Goal: Information Seeking & Learning: Understand process/instructions

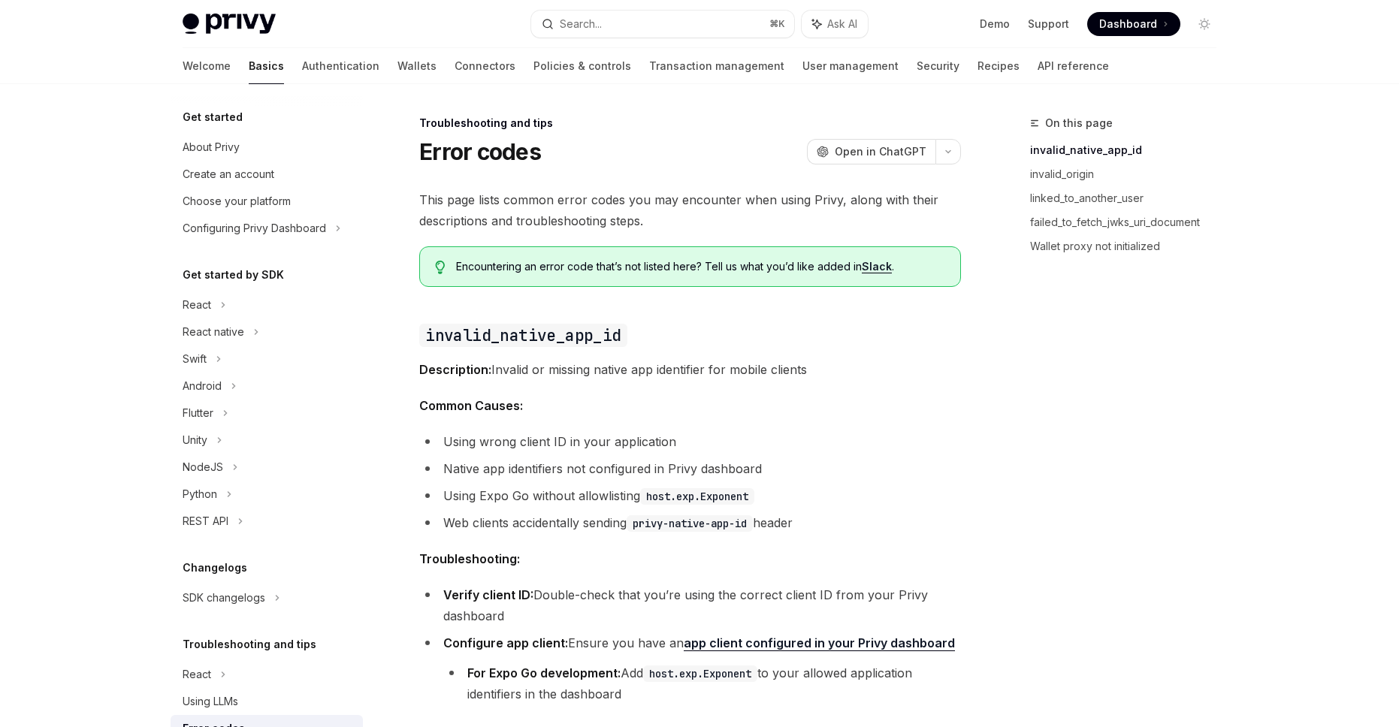
scroll to position [45, 0]
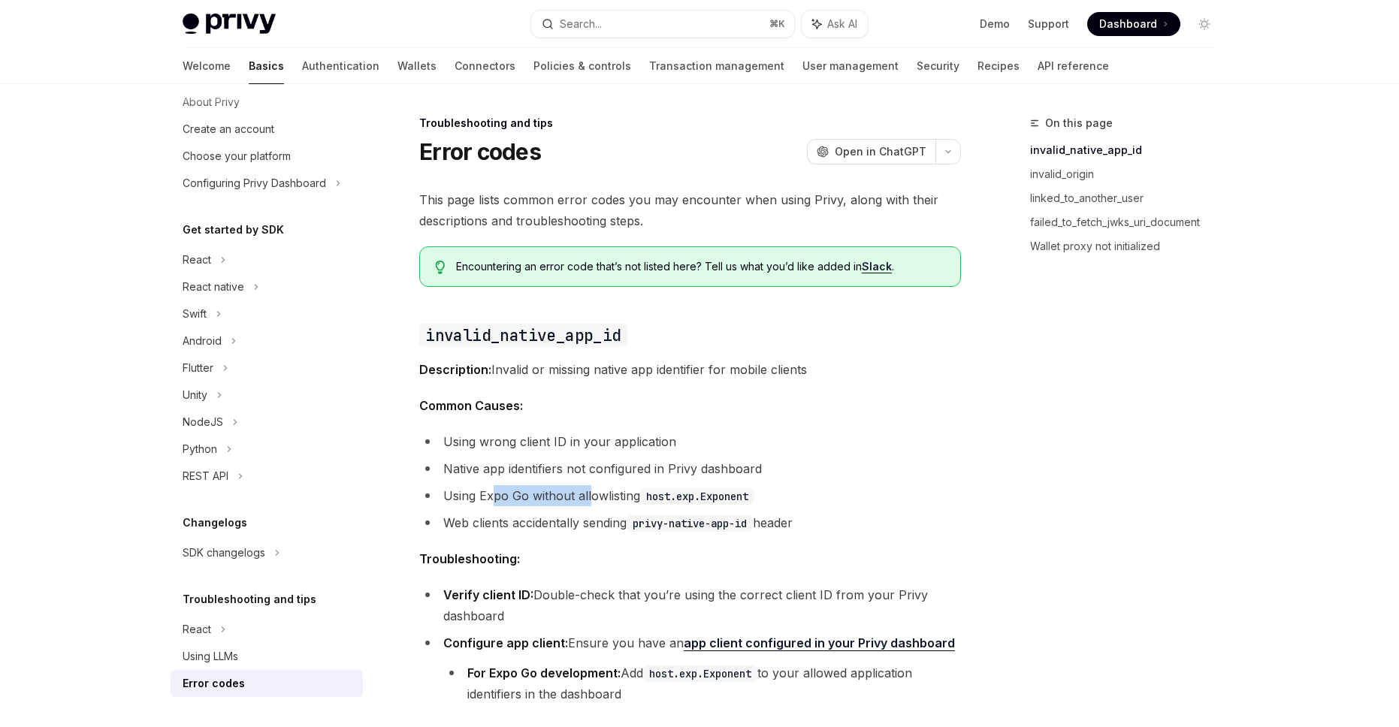
drag, startPoint x: 497, startPoint y: 488, endPoint x: 610, endPoint y: 494, distance: 112.9
click at [593, 494] on li "Using Expo Go without allowlisting host.exp.Exponent" at bounding box center [690, 495] width 542 height 21
click at [611, 494] on li "Using Expo Go without allowlisting host.exp.Exponent" at bounding box center [690, 495] width 542 height 21
click at [655, 497] on code "host.exp.Exponent" at bounding box center [697, 496] width 114 height 17
click at [528, 448] on li "Using wrong client ID in your application" at bounding box center [690, 441] width 542 height 21
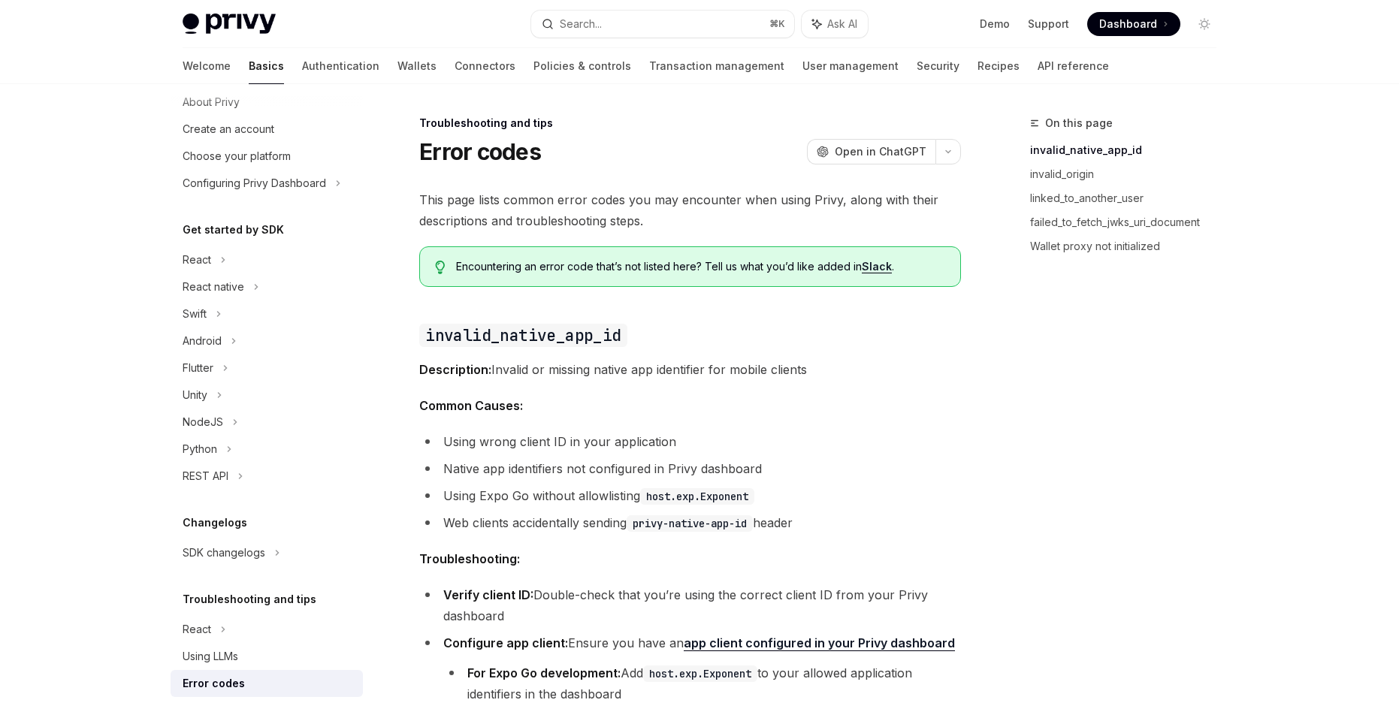
click at [475, 467] on li "Native app identifiers not configured in Privy dashboard" at bounding box center [690, 468] width 542 height 21
click at [532, 440] on li "Using wrong client ID in your application" at bounding box center [690, 441] width 542 height 21
click at [531, 440] on li "Using wrong client ID in your application" at bounding box center [690, 441] width 542 height 21
click at [531, 473] on li "Native app identifiers not configured in Privy dashboard" at bounding box center [690, 468] width 542 height 21
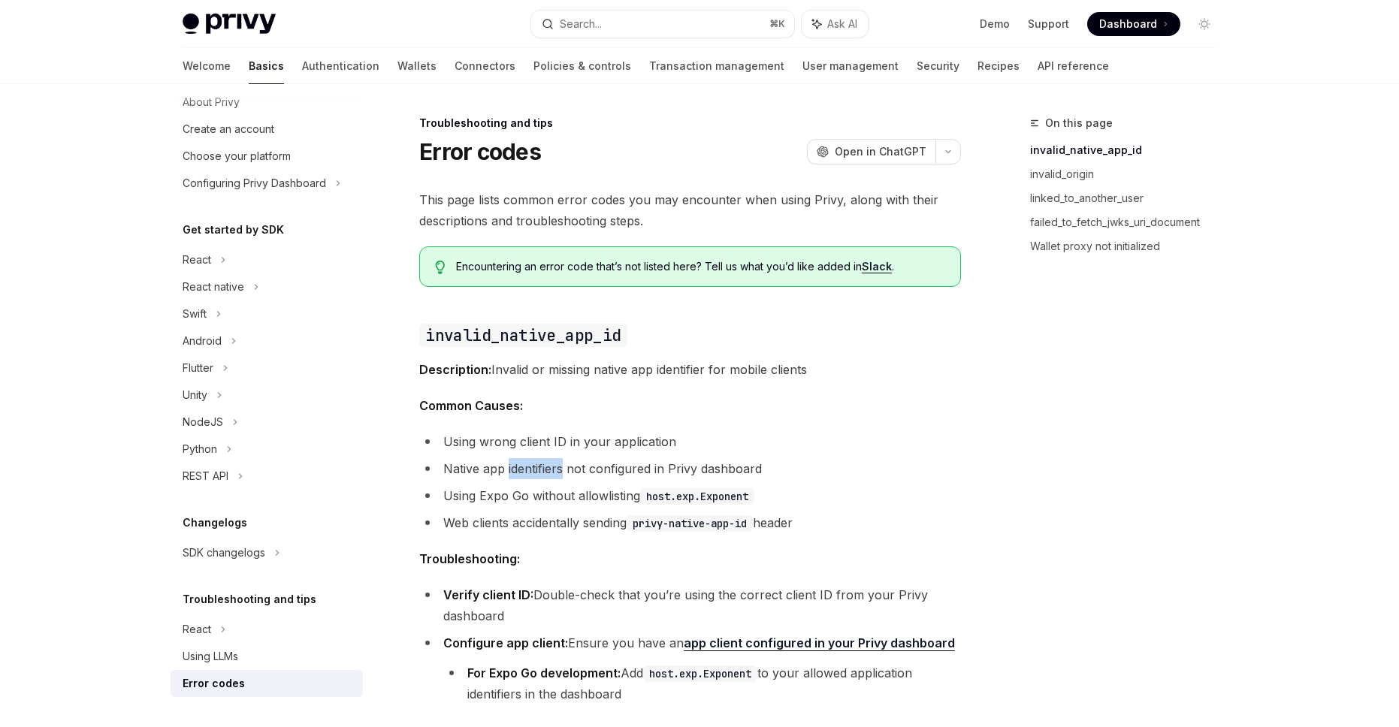
click at [531, 473] on li "Native app identifiers not configured in Privy dashboard" at bounding box center [690, 468] width 542 height 21
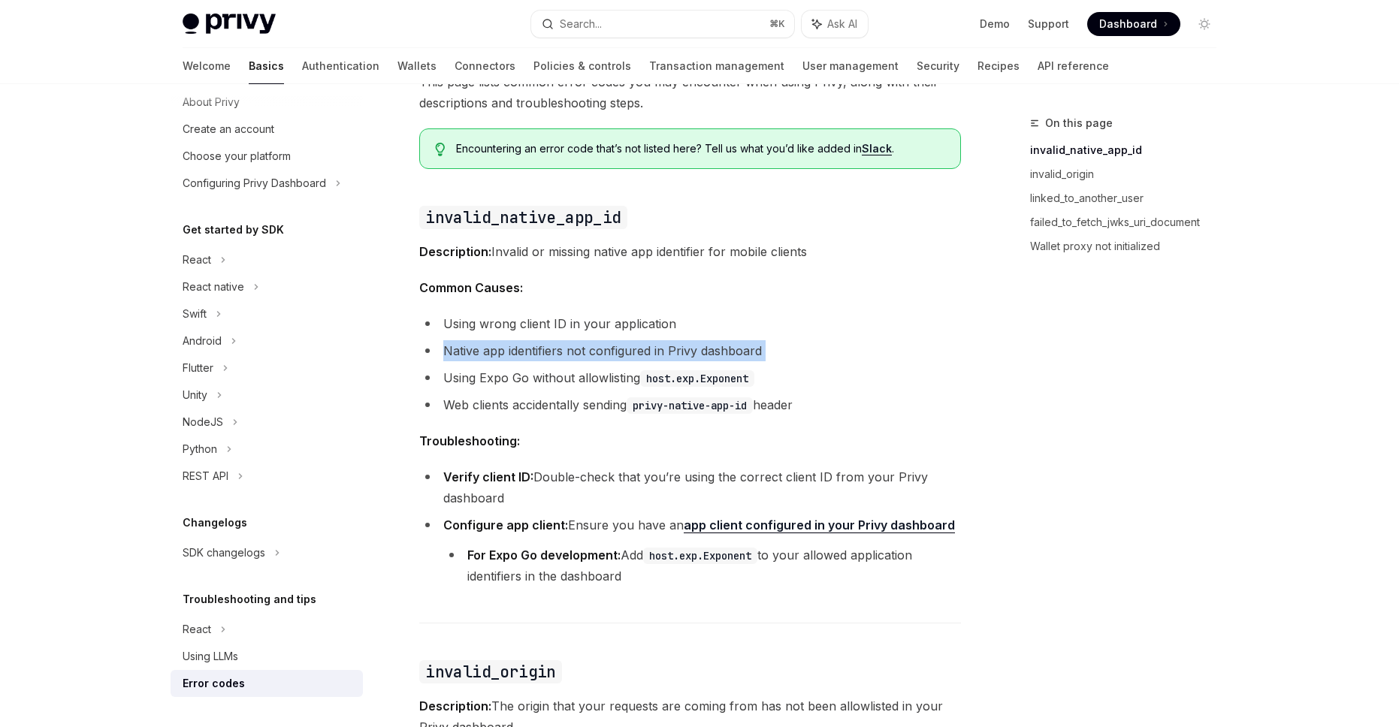
scroll to position [130, 0]
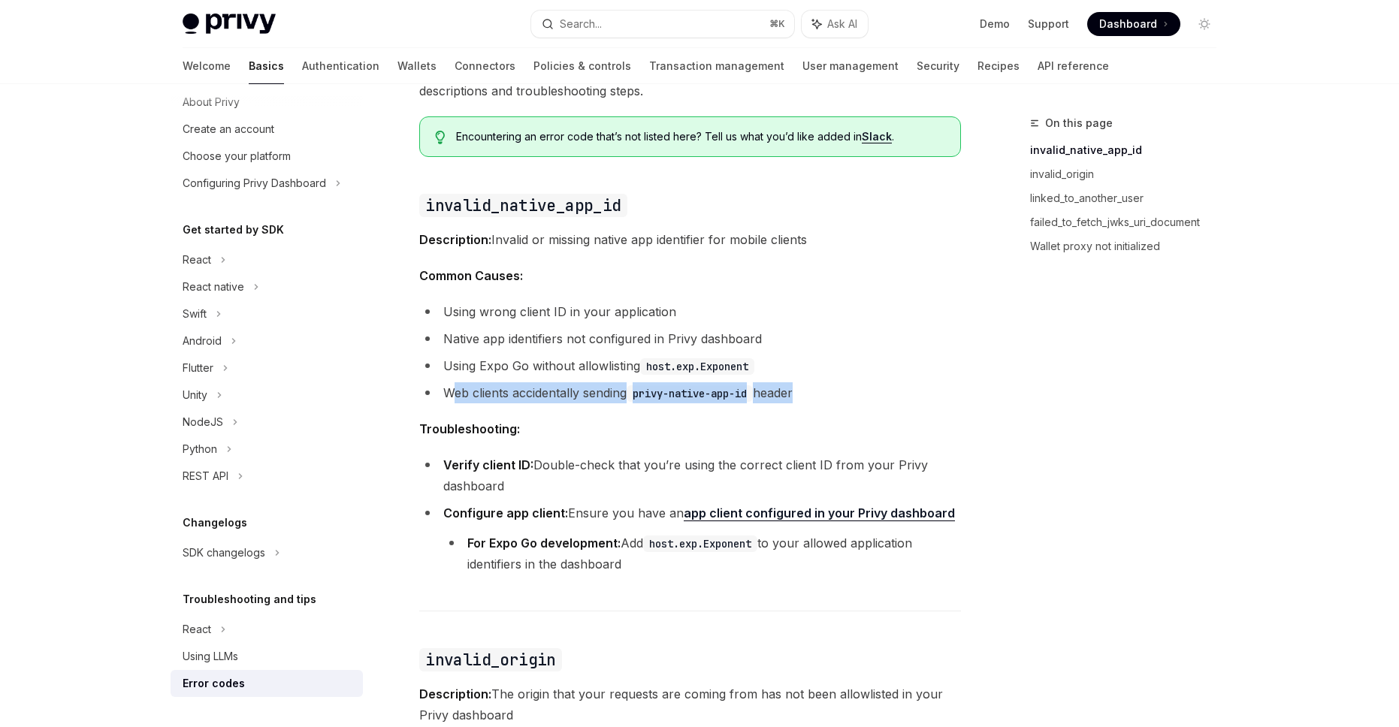
drag, startPoint x: 454, startPoint y: 394, endPoint x: 697, endPoint y: 411, distance: 244.1
drag, startPoint x: 759, startPoint y: 395, endPoint x: 642, endPoint y: 398, distance: 116.5
click at [643, 398] on code "privy-native-app-id" at bounding box center [690, 393] width 126 height 17
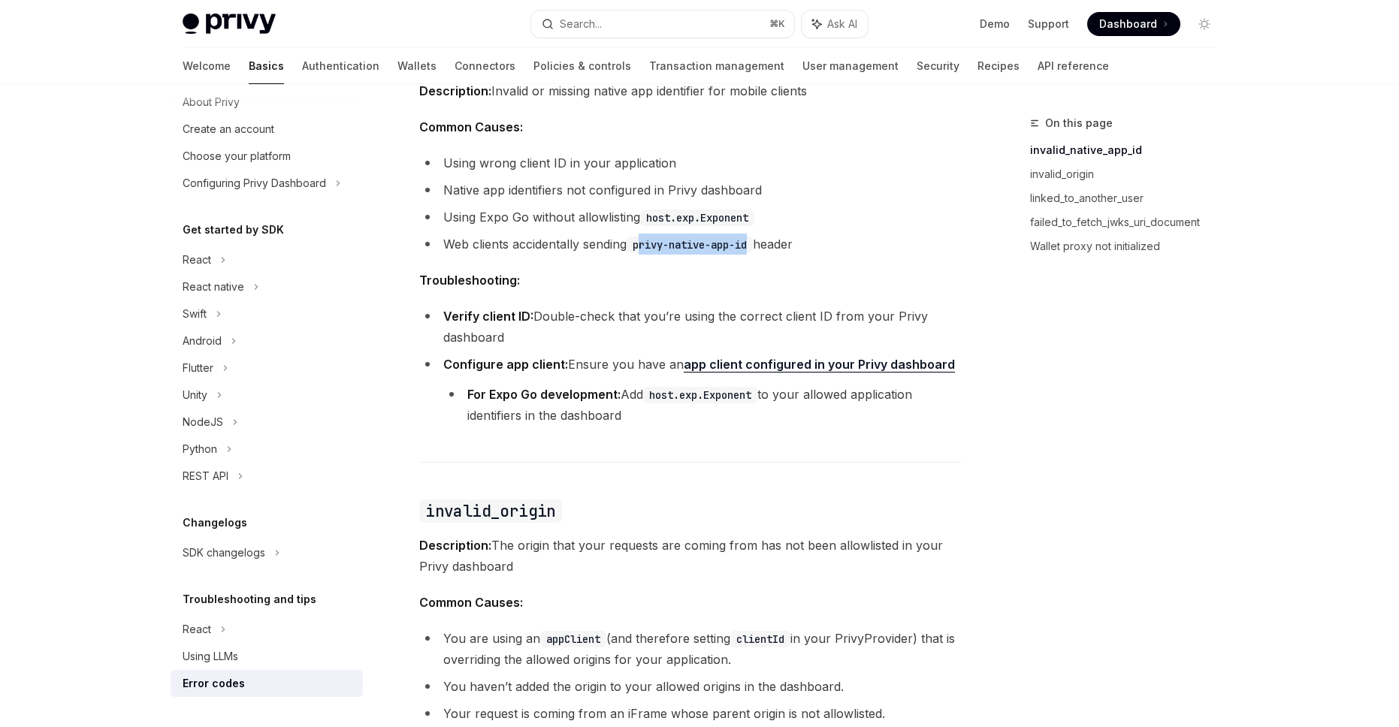
scroll to position [255, 0]
